Goal: Task Accomplishment & Management: Manage account settings

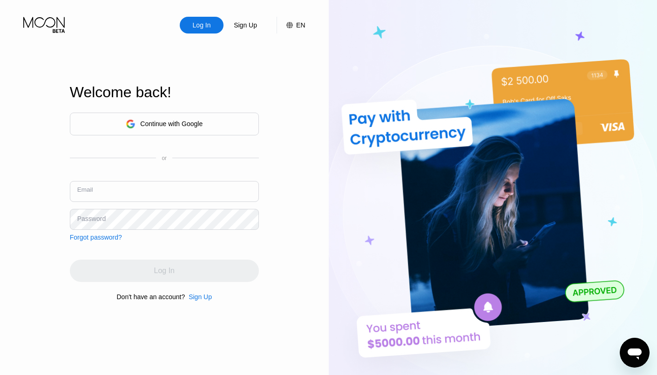
click at [141, 199] on input "text" at bounding box center [164, 191] width 189 height 21
paste input "[EMAIL_ADDRESS][DOMAIN_NAME]"
type input "[EMAIL_ADDRESS][DOMAIN_NAME]"
click at [90, 189] on div "Email" at bounding box center [84, 186] width 14 height 7
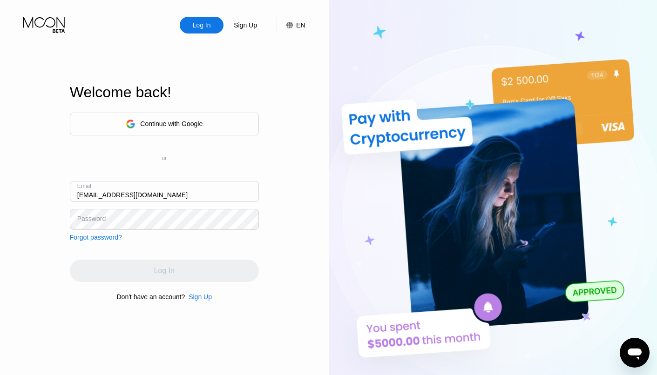
click at [93, 191] on input "[EMAIL_ADDRESS][DOMAIN_NAME]" at bounding box center [164, 191] width 189 height 21
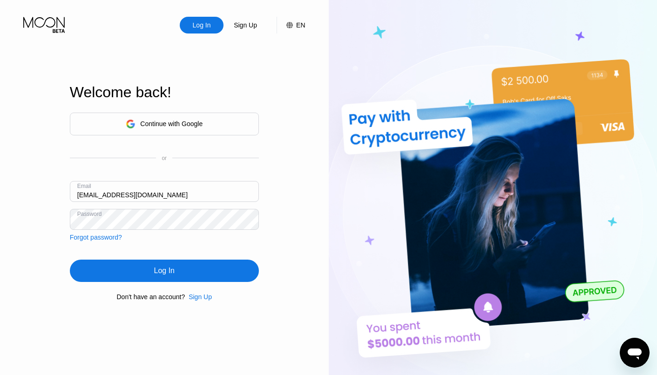
drag, startPoint x: 205, startPoint y: 271, endPoint x: 205, endPoint y: 275, distance: 4.7
click at [205, 271] on div "Log In" at bounding box center [164, 271] width 189 height 22
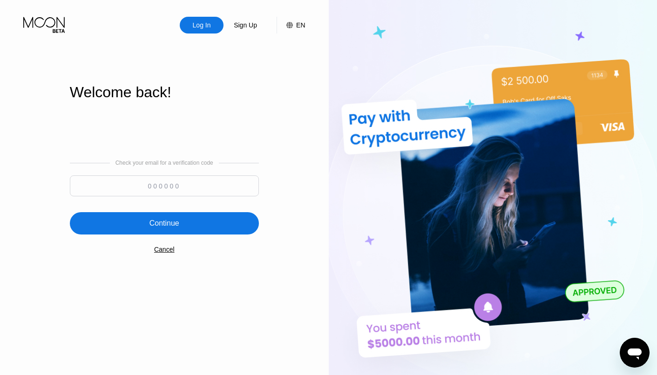
click at [172, 190] on input at bounding box center [164, 186] width 189 height 21
type input "493394"
click at [206, 231] on div "Continue" at bounding box center [164, 223] width 189 height 22
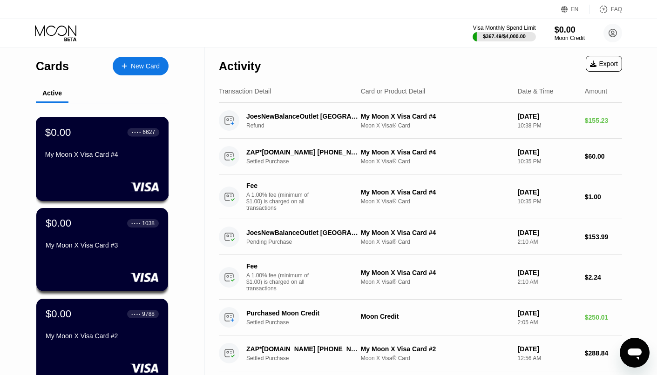
click at [91, 148] on div "$0.00 ● ● ● ● 6627 My Moon X Visa Card #4" at bounding box center [102, 144] width 114 height 36
